Goal: Transaction & Acquisition: Purchase product/service

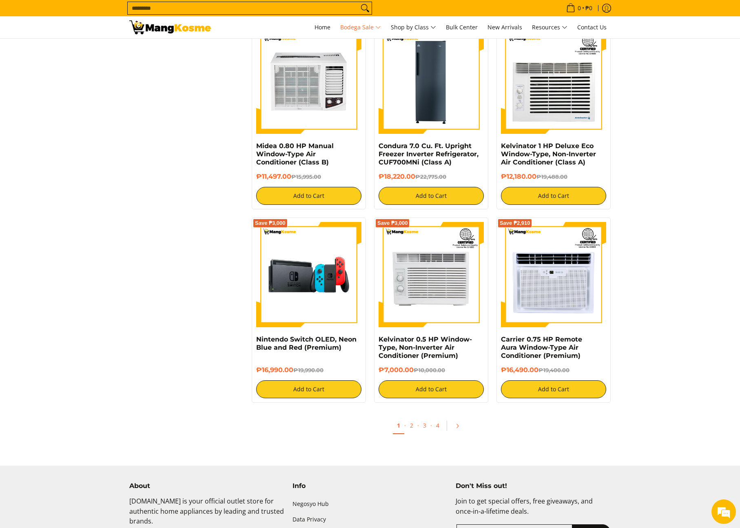
scroll to position [1469, 0]
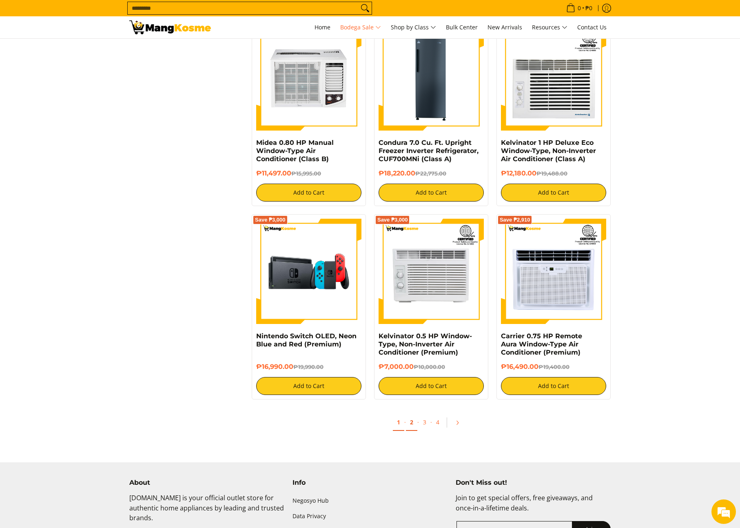
click at [411, 420] on link "2" at bounding box center [411, 422] width 11 height 17
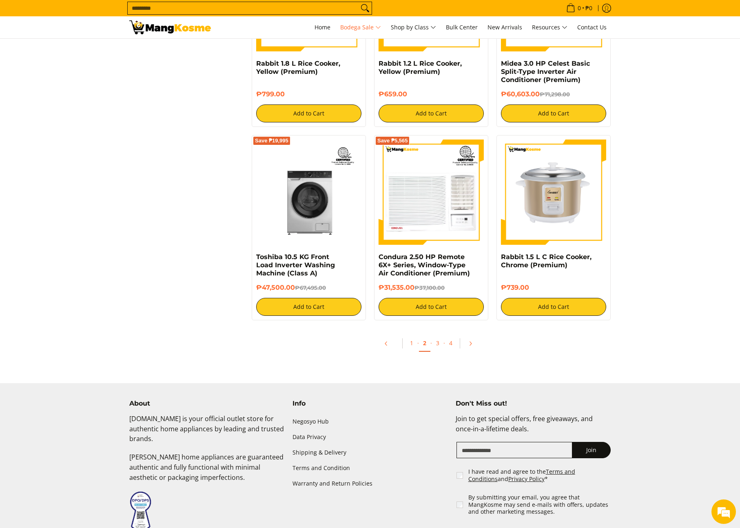
scroll to position [1657, 0]
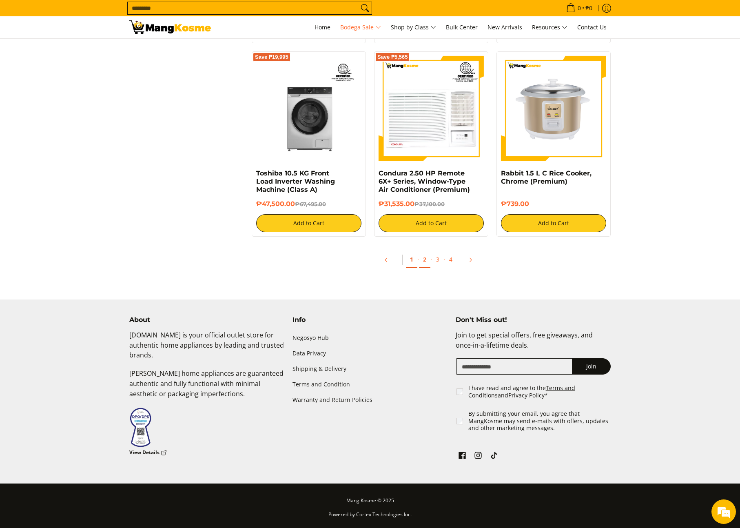
click at [411, 259] on link "1" at bounding box center [411, 259] width 11 height 17
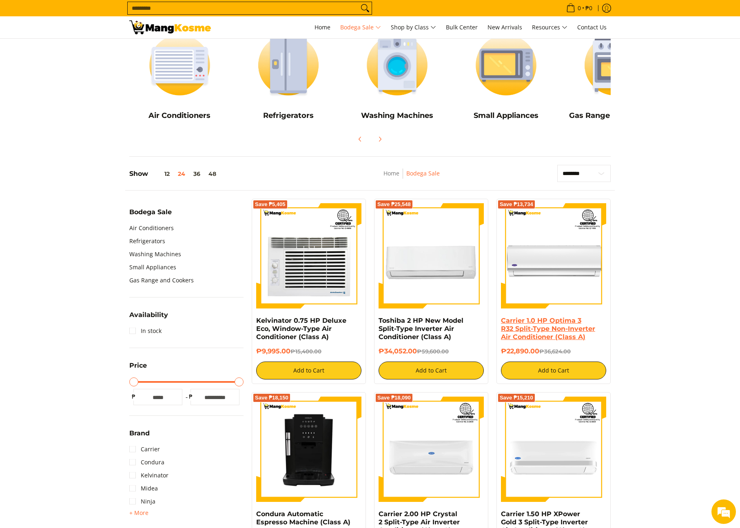
click at [547, 321] on link "Carrier 1.0 HP Optima 3 R32 Split-Type Non-Inverter Air Conditioner (Class A)" at bounding box center [548, 329] width 94 height 24
